Goal: Task Accomplishment & Management: Manage account settings

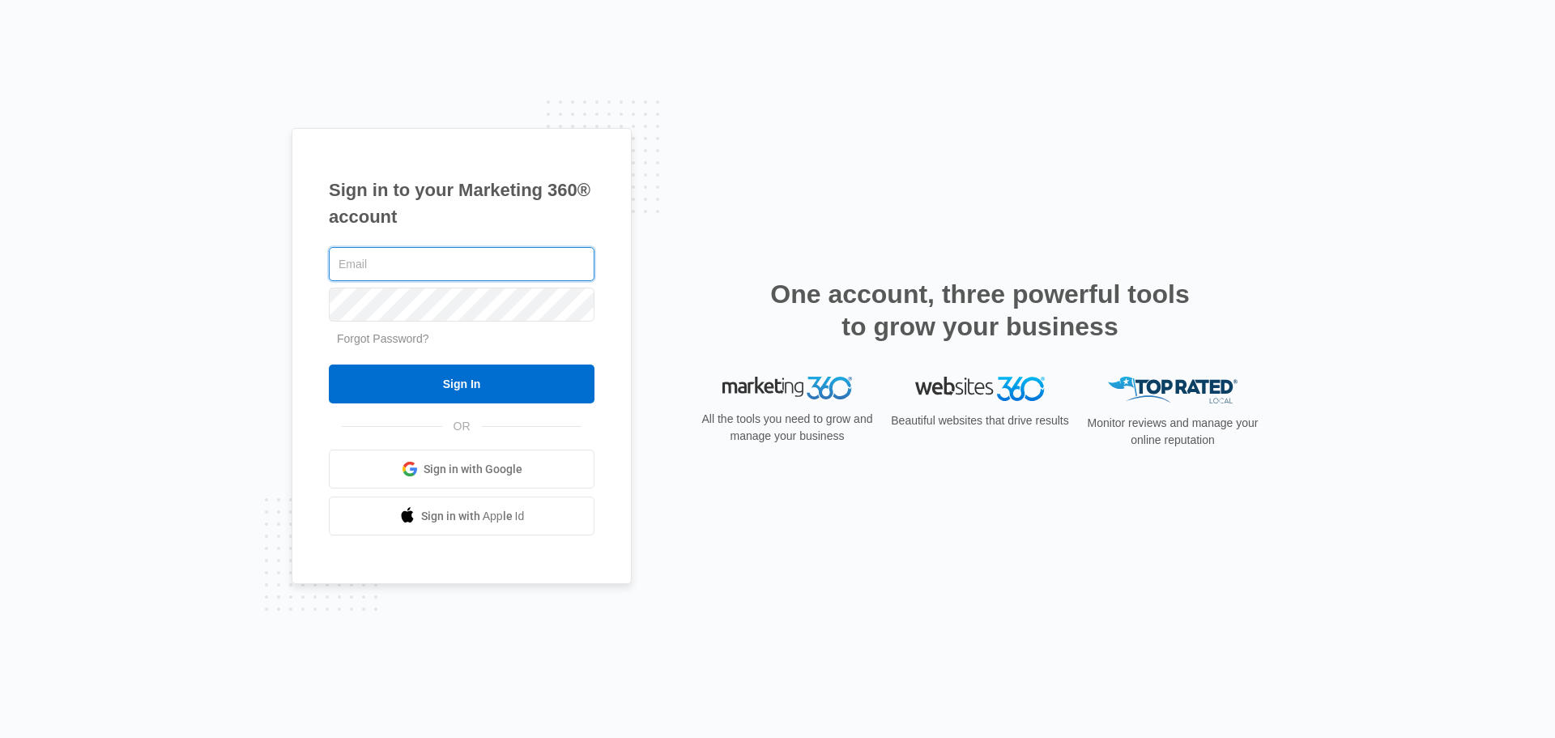
click at [329, 364] on input "Sign In" at bounding box center [462, 383] width 266 height 39
type input "[PERSON_NAME][EMAIL_ADDRESS][DOMAIN_NAME]"
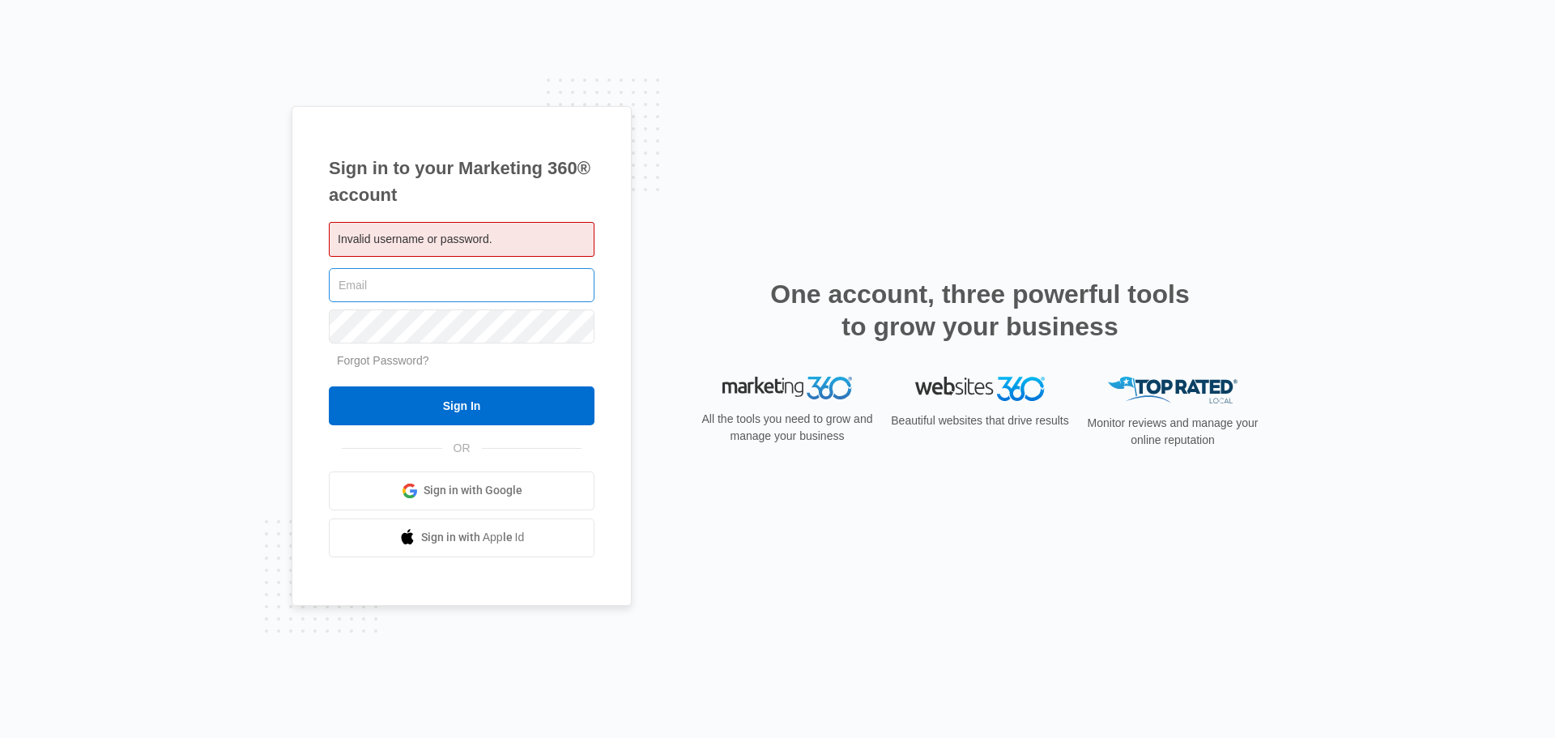
type input "[PERSON_NAME][EMAIL_ADDRESS][DOMAIN_NAME]"
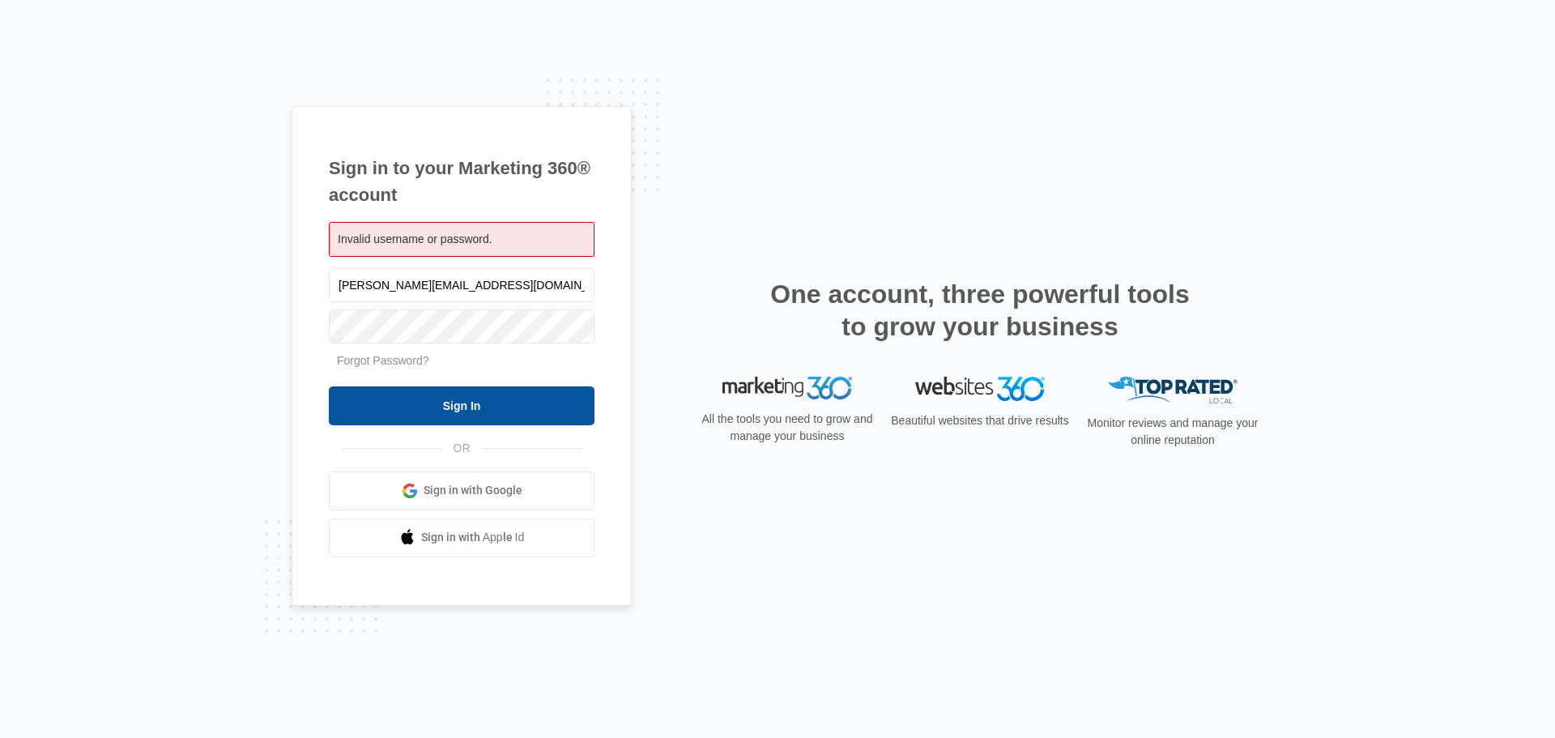
click at [505, 407] on input "Sign In" at bounding box center [462, 405] width 266 height 39
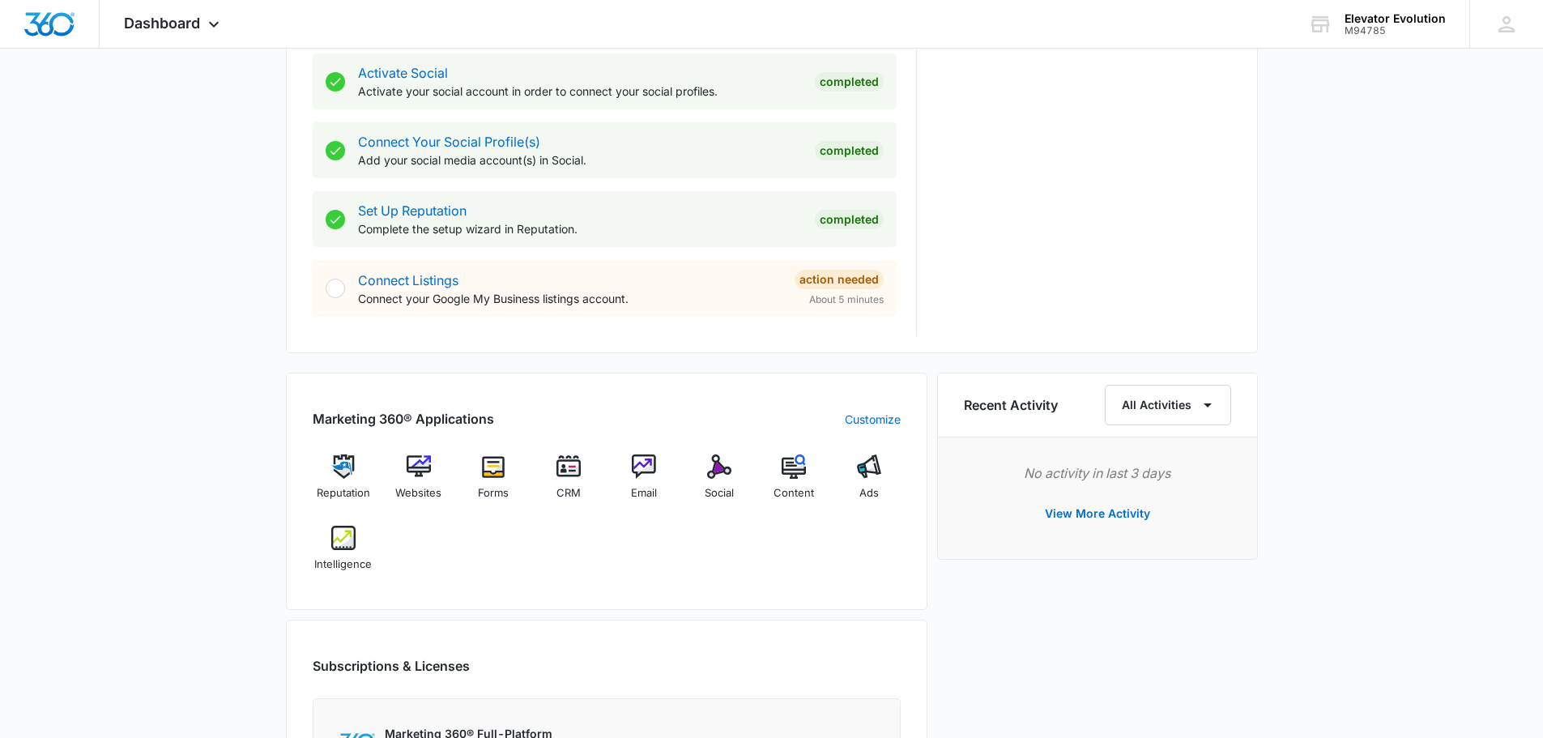
scroll to position [1067, 0]
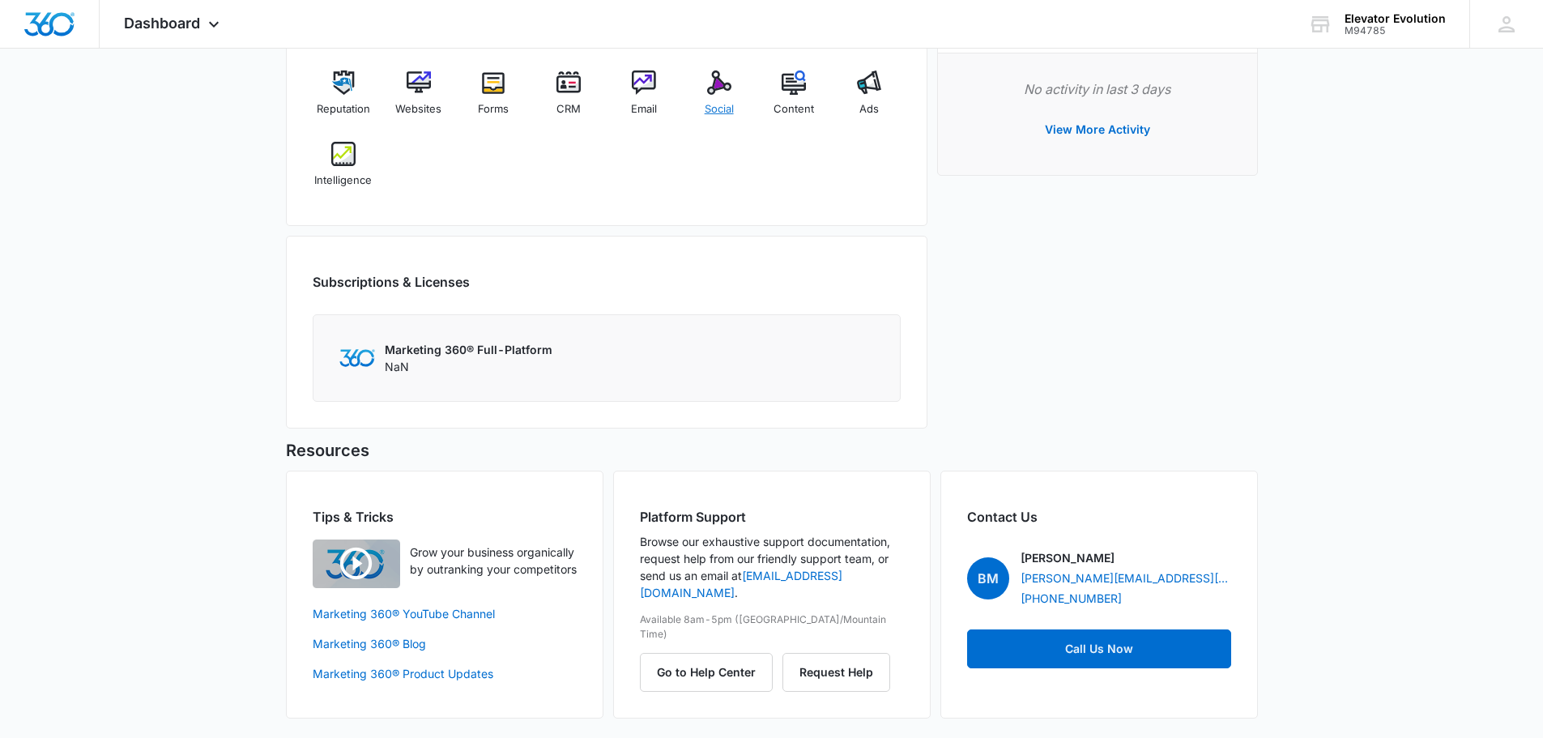
click at [723, 80] on img at bounding box center [719, 82] width 24 height 24
